Goal: Navigation & Orientation: Find specific page/section

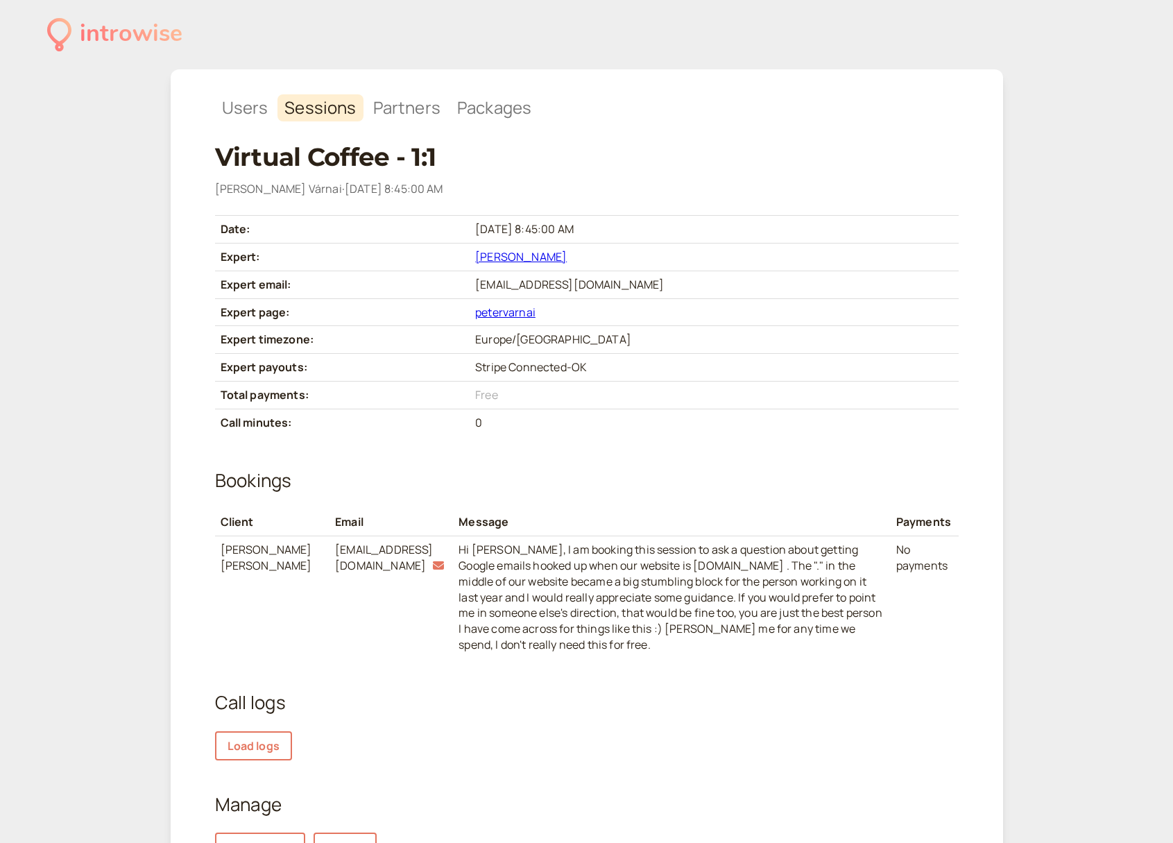
click at [559, 250] on link "Péter Várnai" at bounding box center [521, 256] width 92 height 15
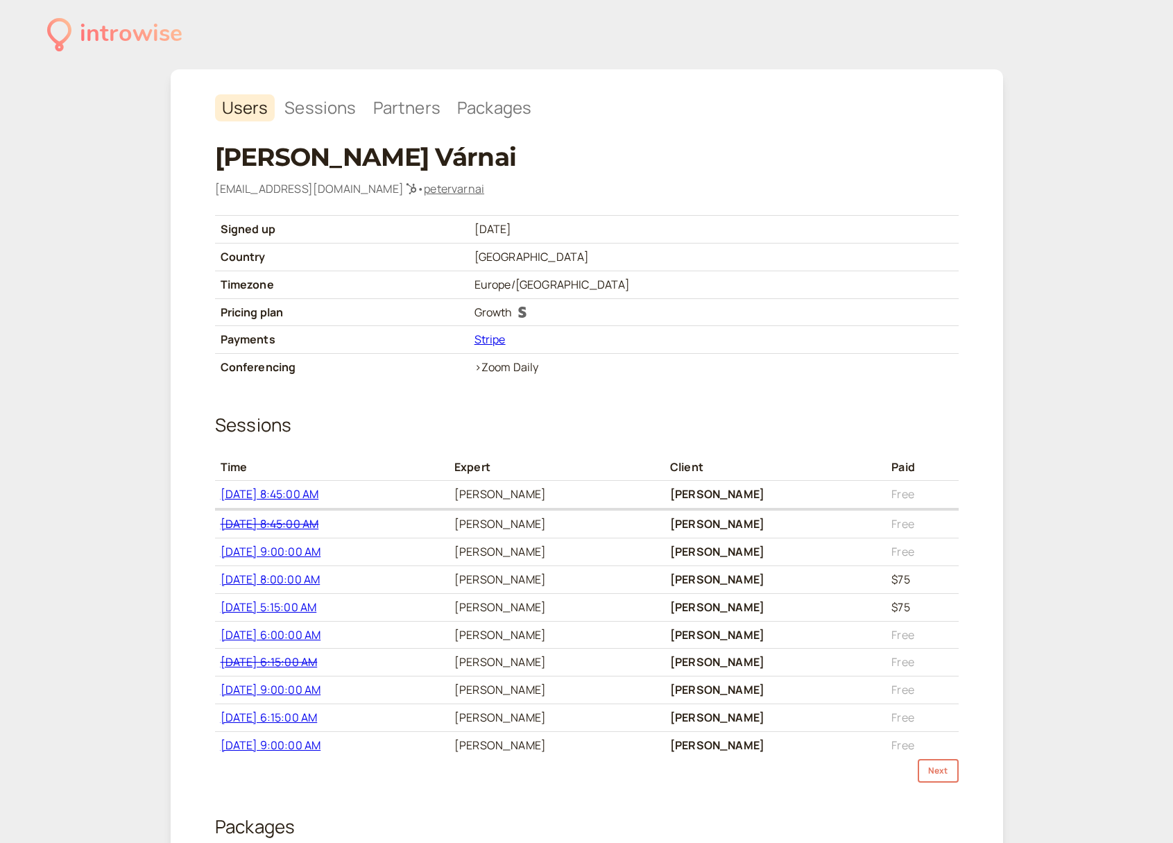
click at [424, 187] on link "petervarnai" at bounding box center [454, 188] width 60 height 15
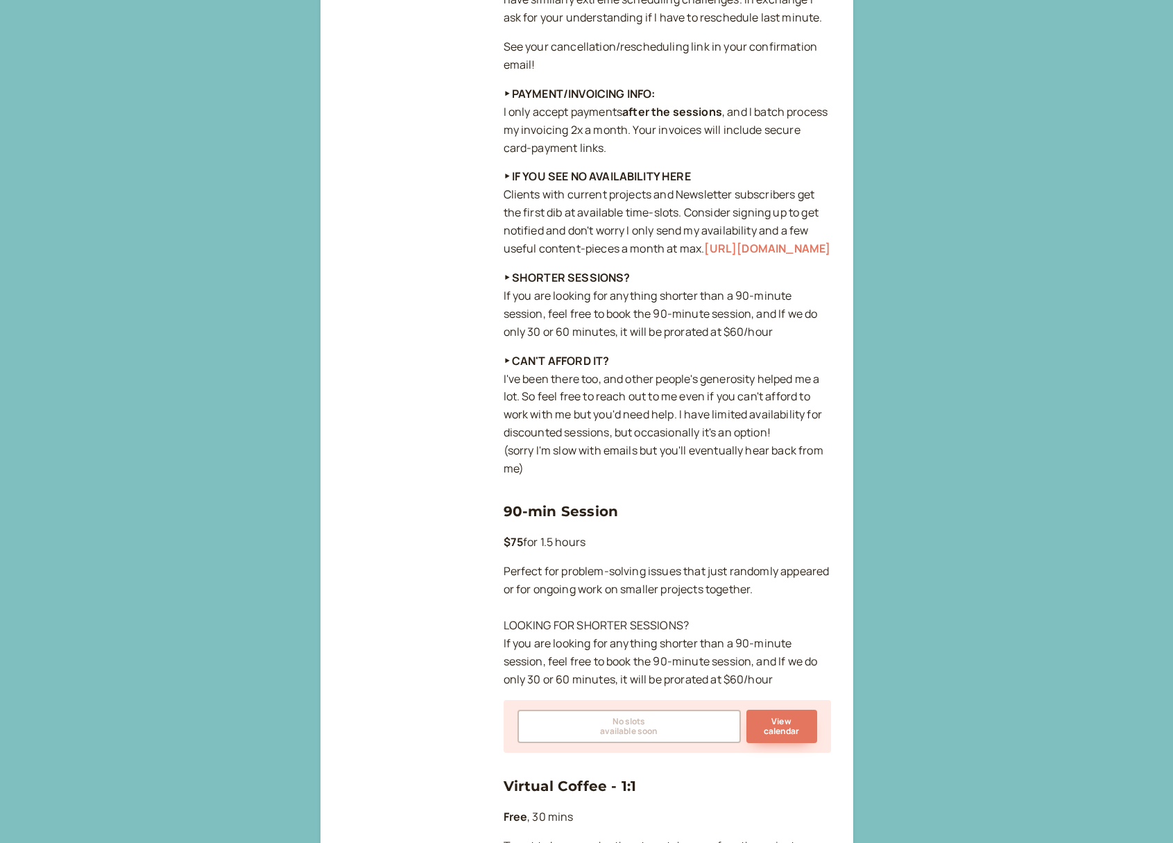
scroll to position [757, 0]
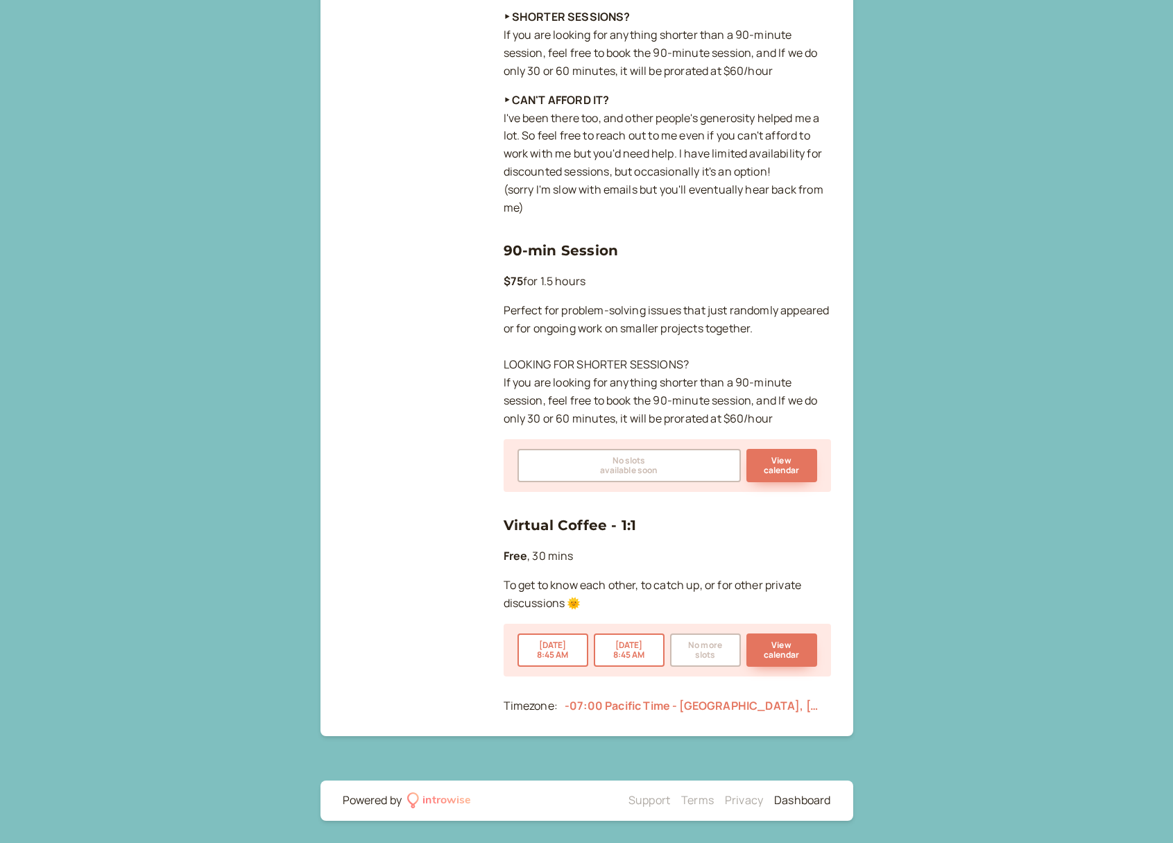
click at [791, 796] on link "Dashboard" at bounding box center [802, 799] width 56 height 15
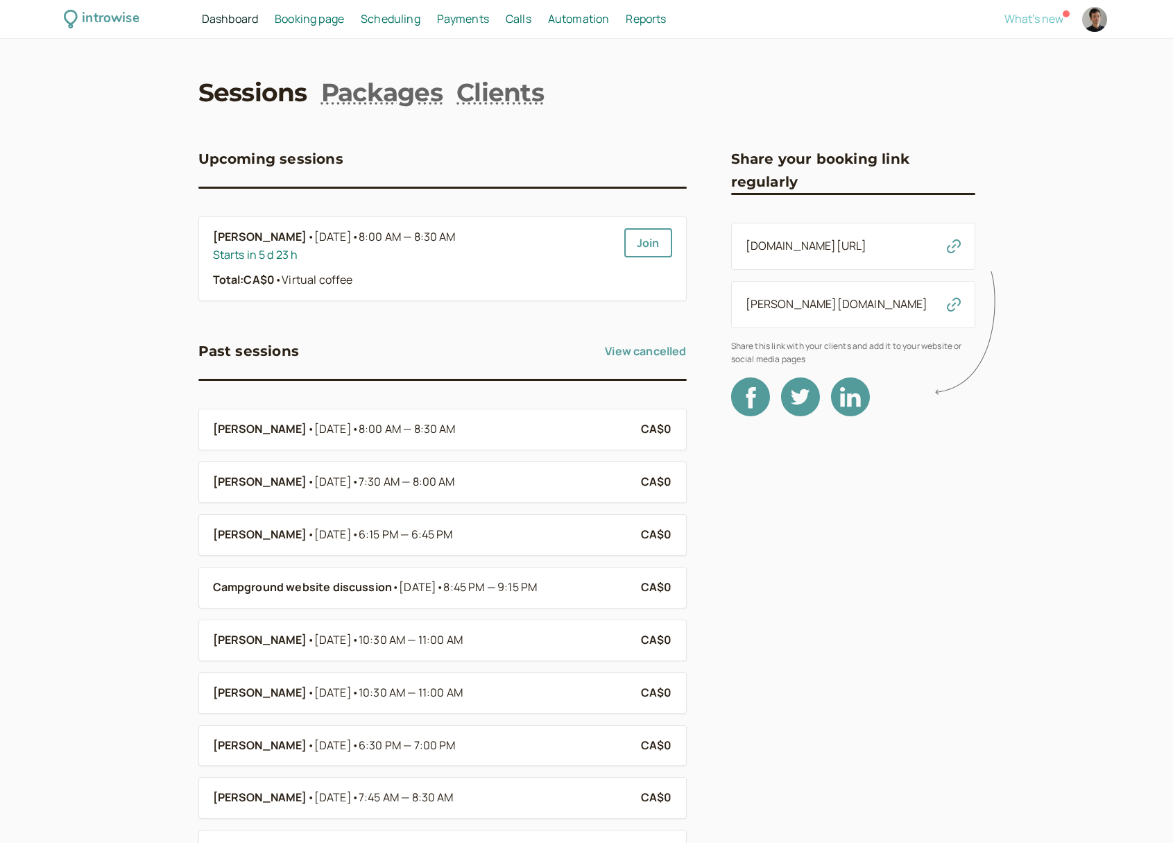
click at [1029, 17] on span "What's new" at bounding box center [1033, 18] width 59 height 15
